Goal: Task Accomplishment & Management: Use online tool/utility

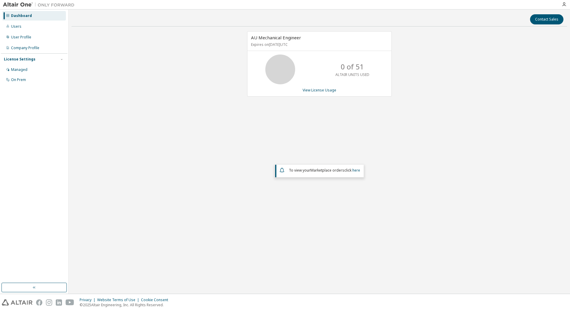
click at [347, 121] on div "AU Mechanical Engineer Expires on [DATE] UTC 0 of 51 ALTAIR UNITS USED View Lic…" at bounding box center [320, 132] width 496 height 202
click at [322, 91] on link "View License Usage" at bounding box center [320, 90] width 34 height 5
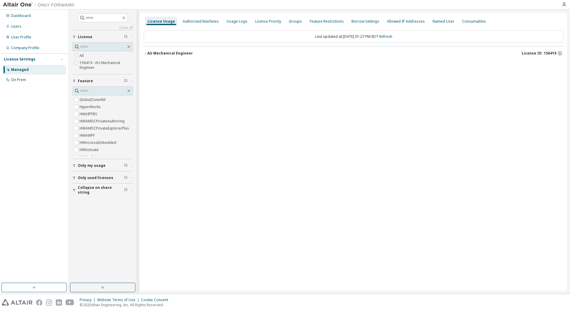
click at [163, 53] on div "AU Mechanical Engineer" at bounding box center [170, 53] width 46 height 5
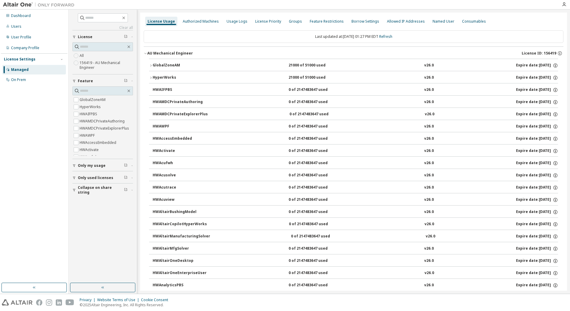
click at [165, 78] on div "HyperWorks" at bounding box center [180, 77] width 54 height 5
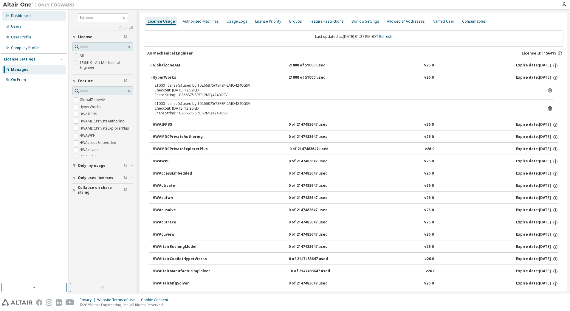
click at [28, 18] on div "Dashboard" at bounding box center [21, 15] width 20 height 5
